Goal: Navigation & Orientation: Go to known website

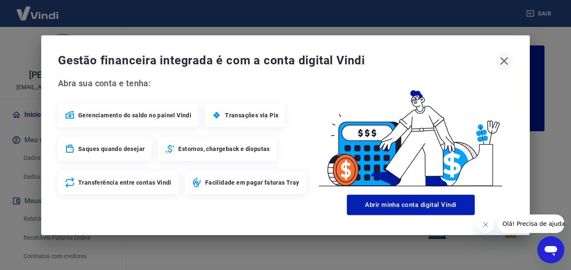
click at [500, 58] on icon "button" at bounding box center [503, 60] width 13 height 13
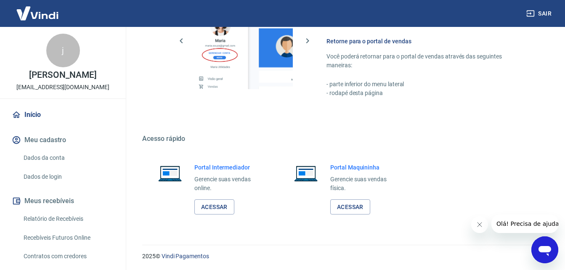
scroll to position [507, 0]
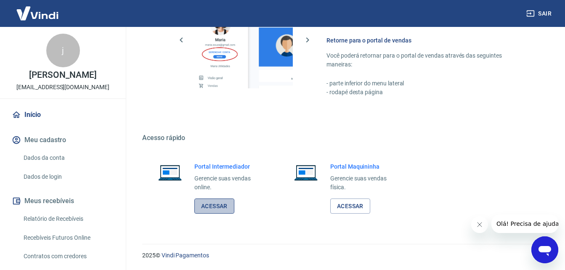
click at [210, 206] on link "Acessar" at bounding box center [214, 206] width 40 height 16
